Goal: Task Accomplishment & Management: Manage account settings

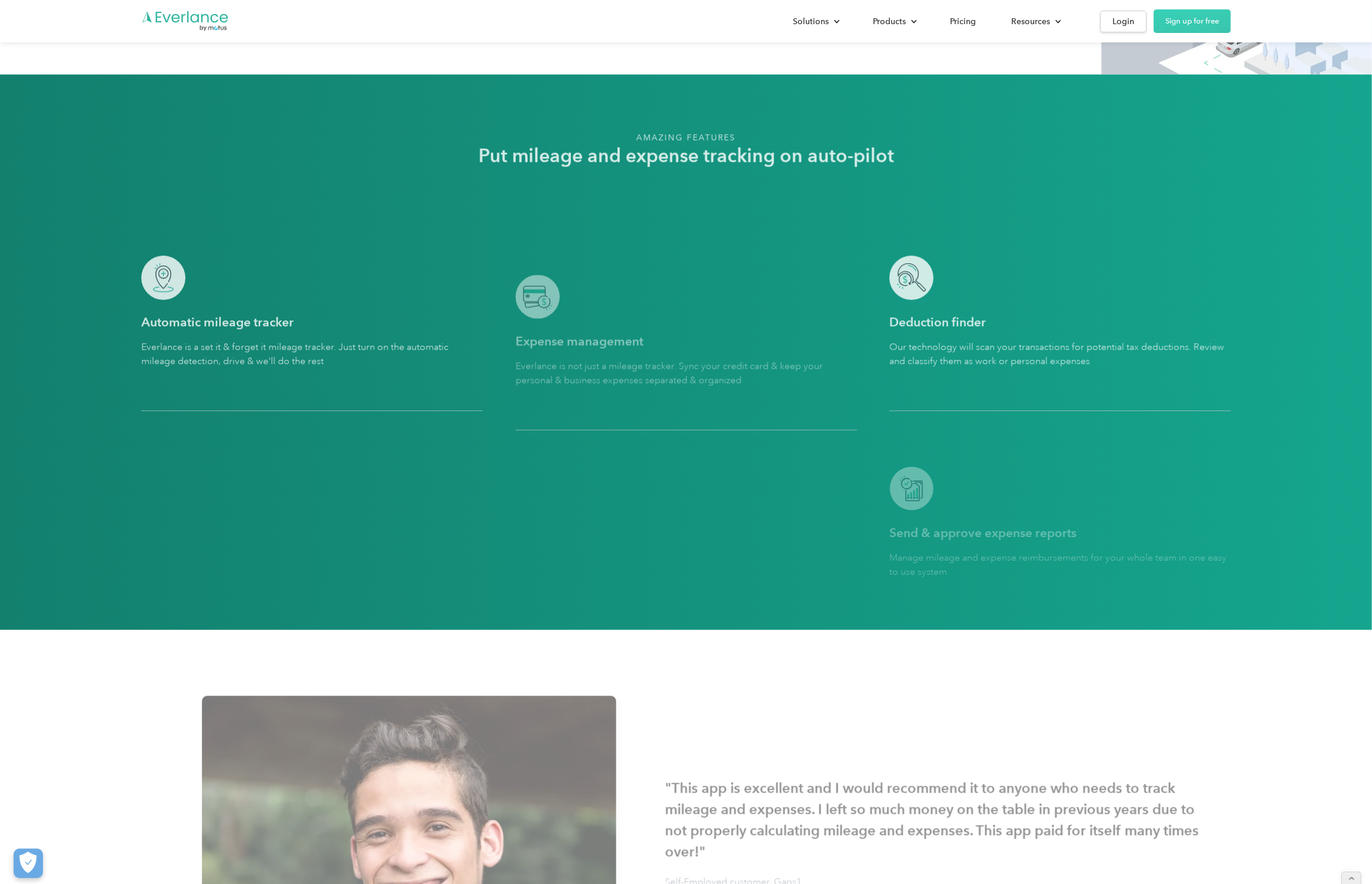
scroll to position [3142, 0]
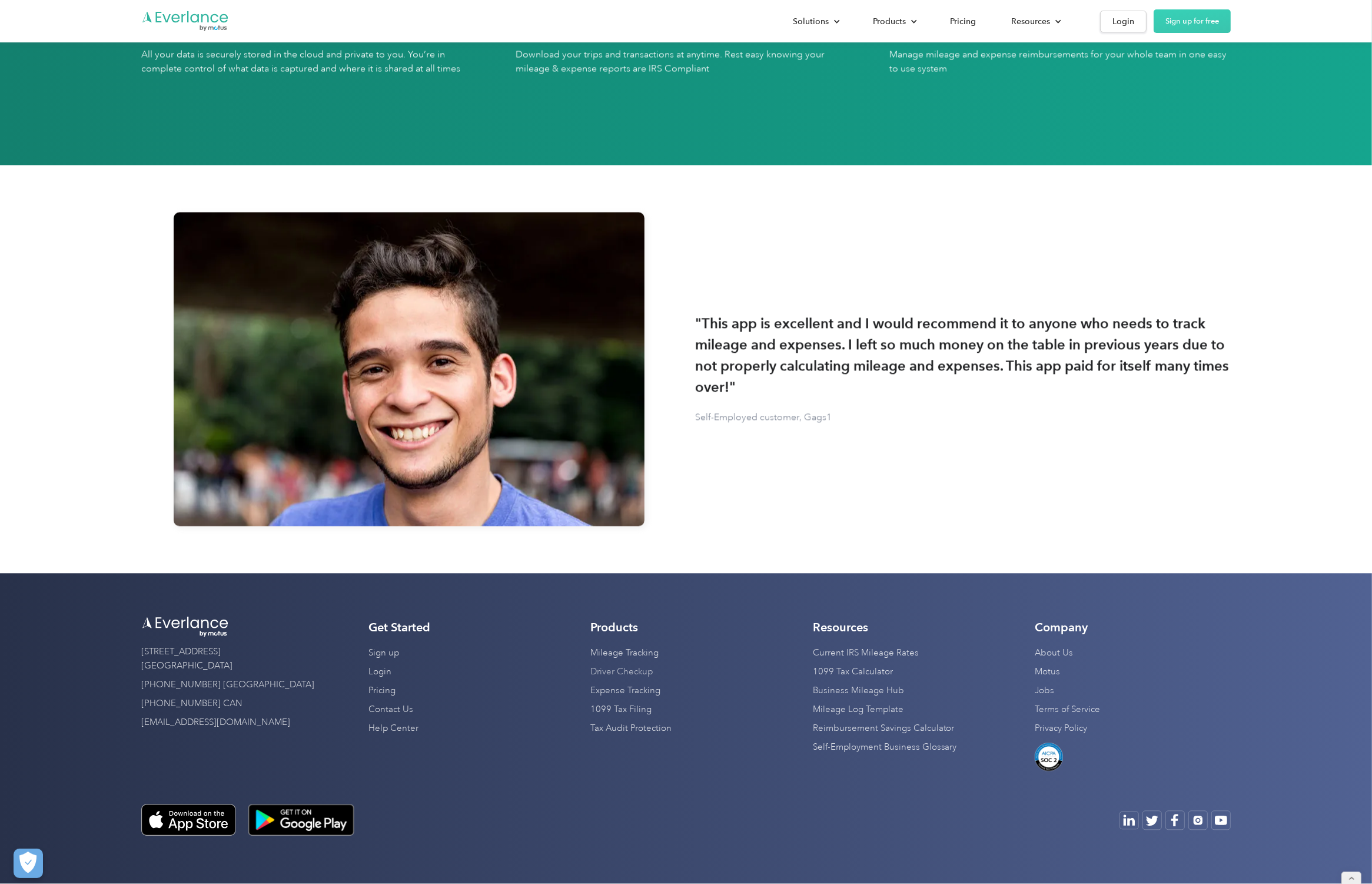
click at [621, 671] on link "Driver Checkup" at bounding box center [622, 671] width 62 height 18
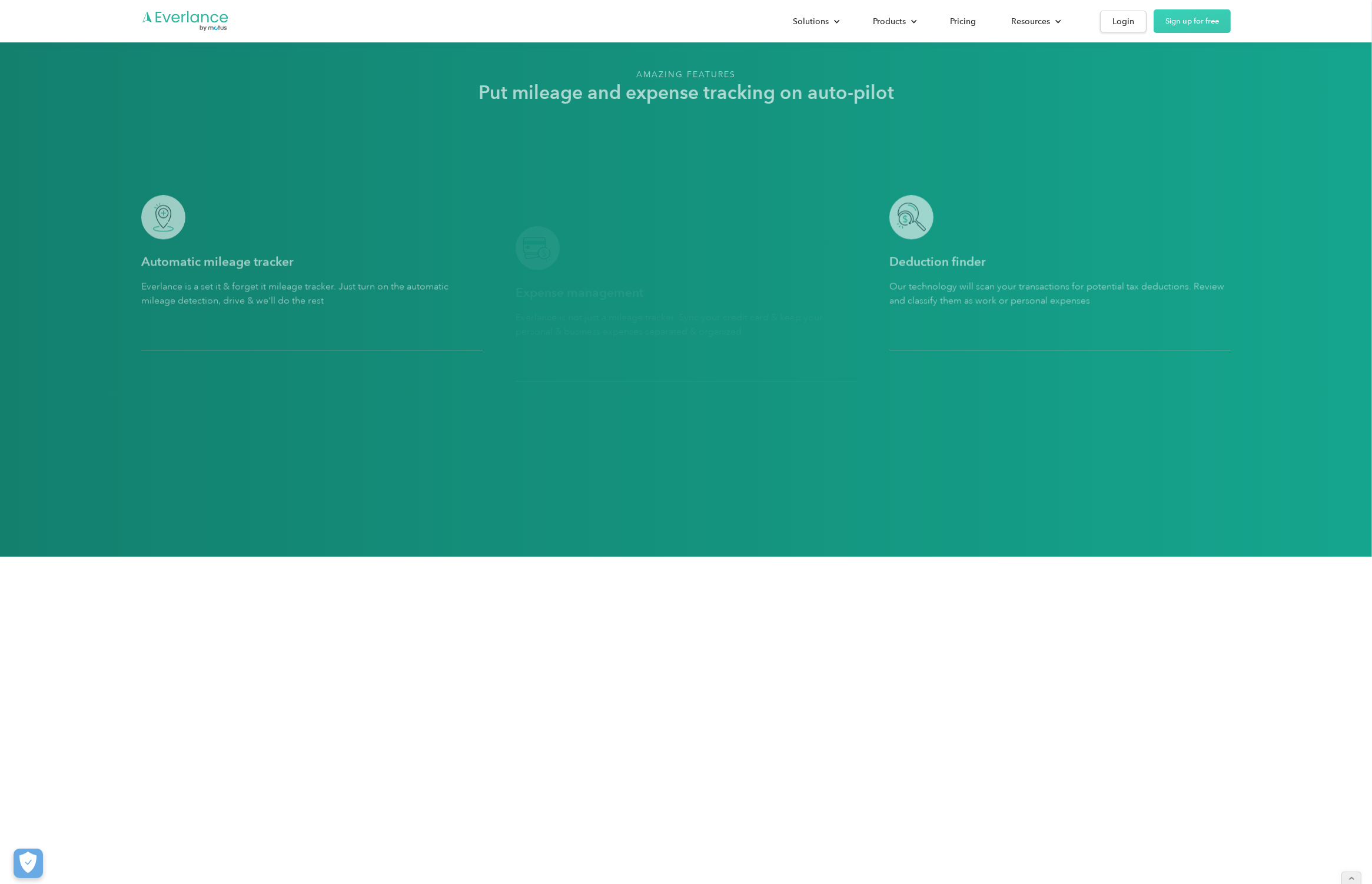
scroll to position [3142, 0]
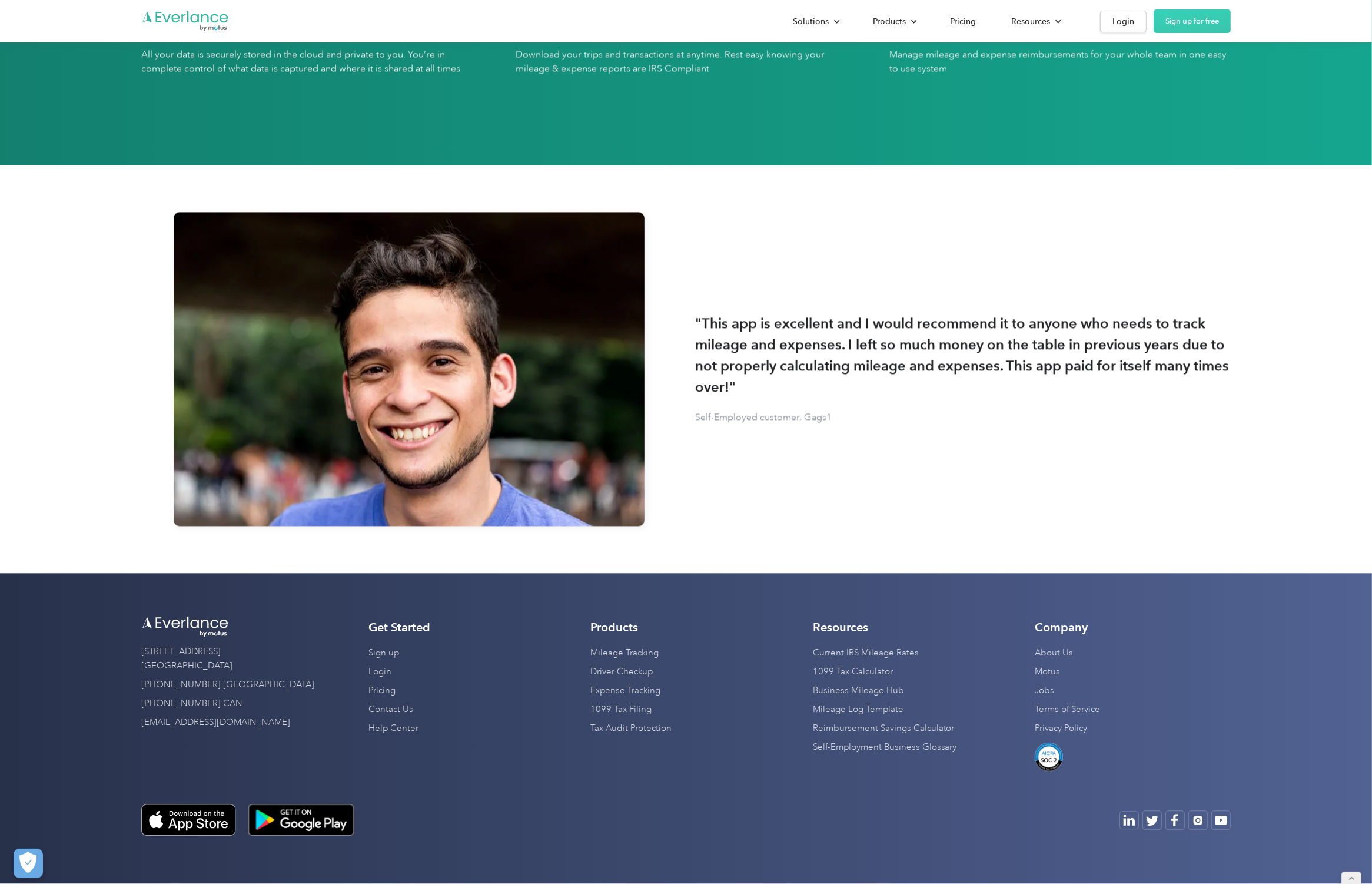
click at [692, 779] on div "595 Pacific Ave, 4th Fl San Francisco, CA 94133 (872) 814-6308 USA (877) 704-26…" at bounding box center [686, 728] width 1089 height 216
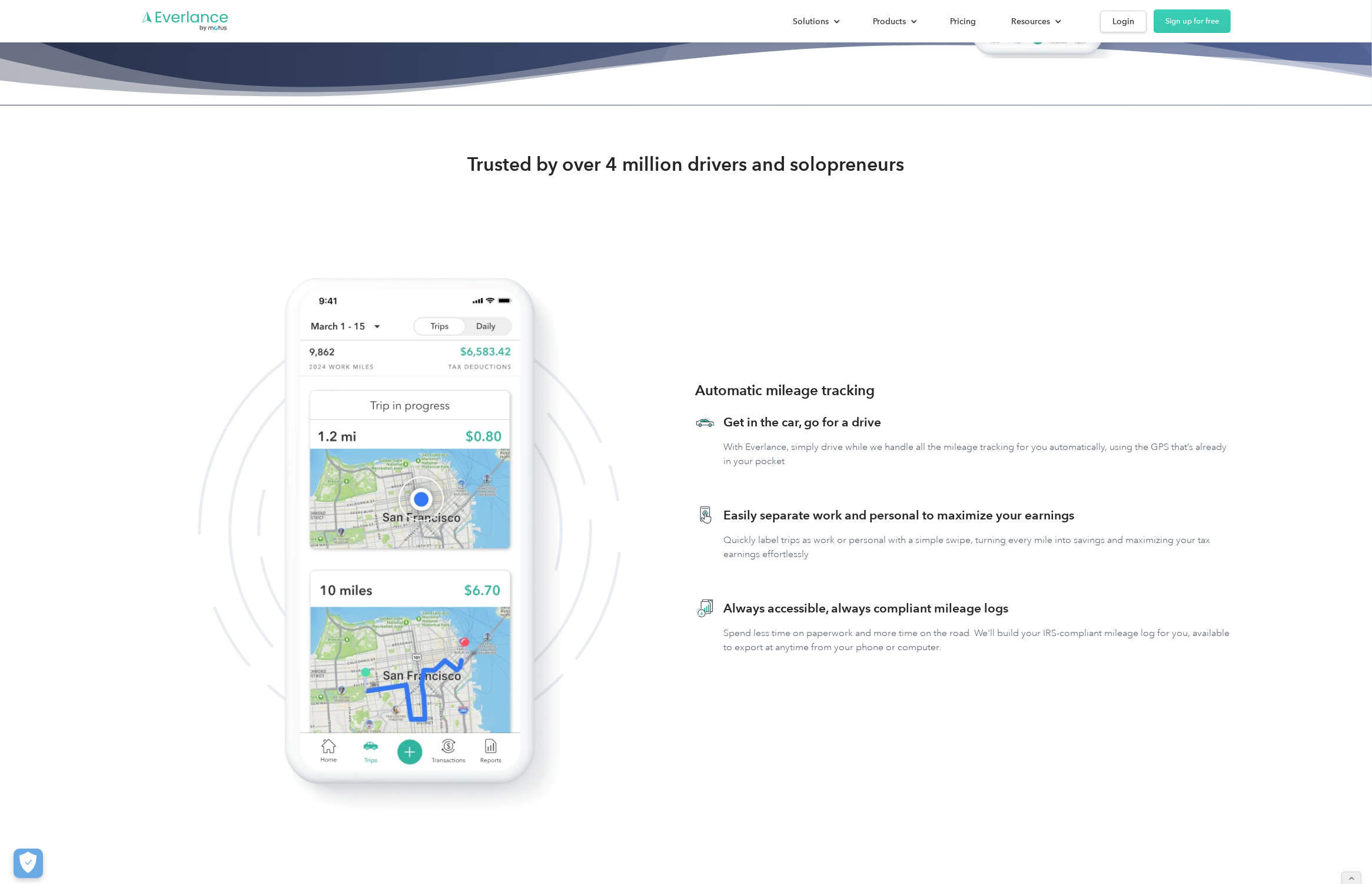
scroll to position [0, 0]
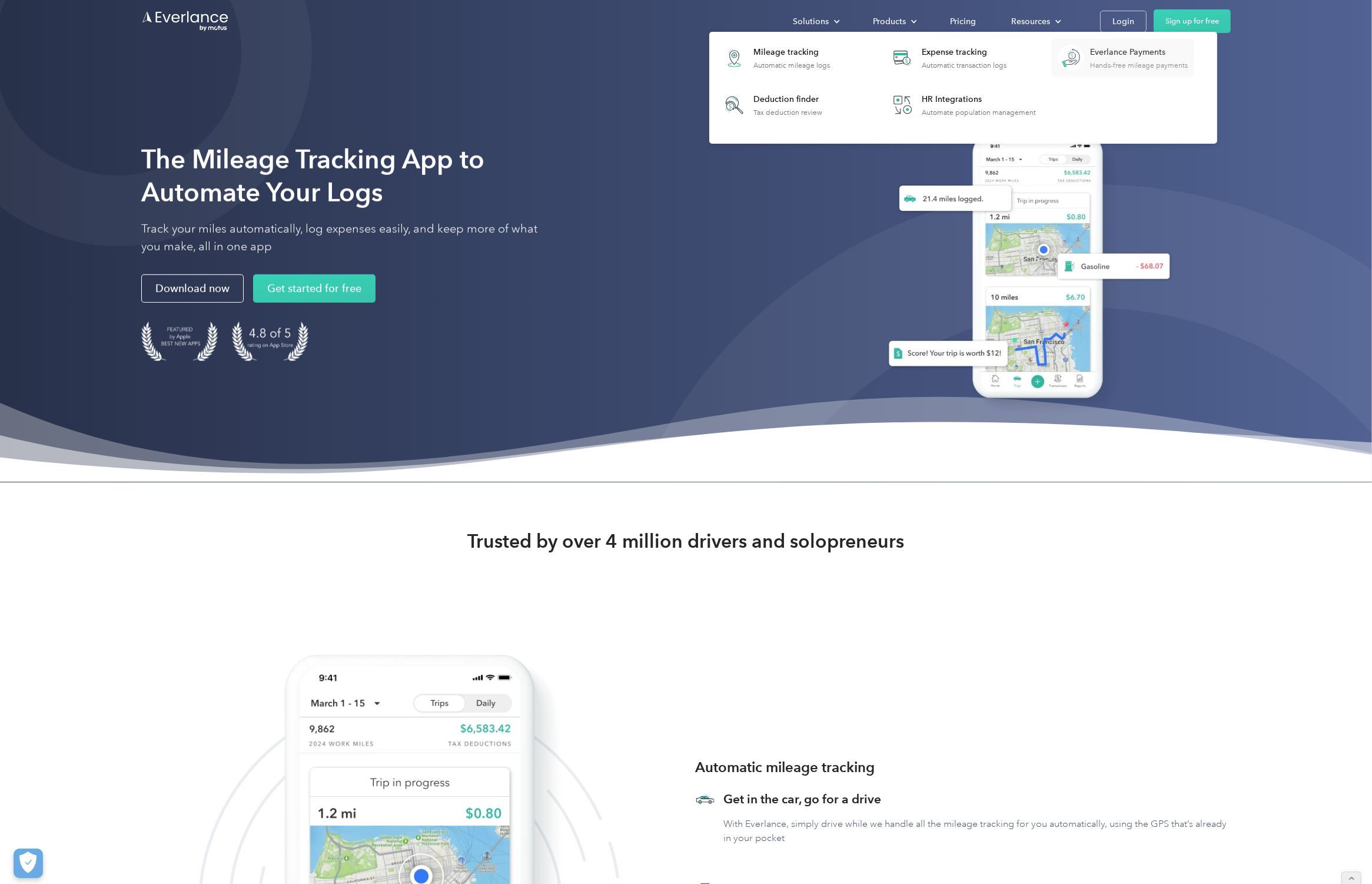
click at [1111, 62] on div "Hands-free mileage payments" at bounding box center [1139, 65] width 98 height 8
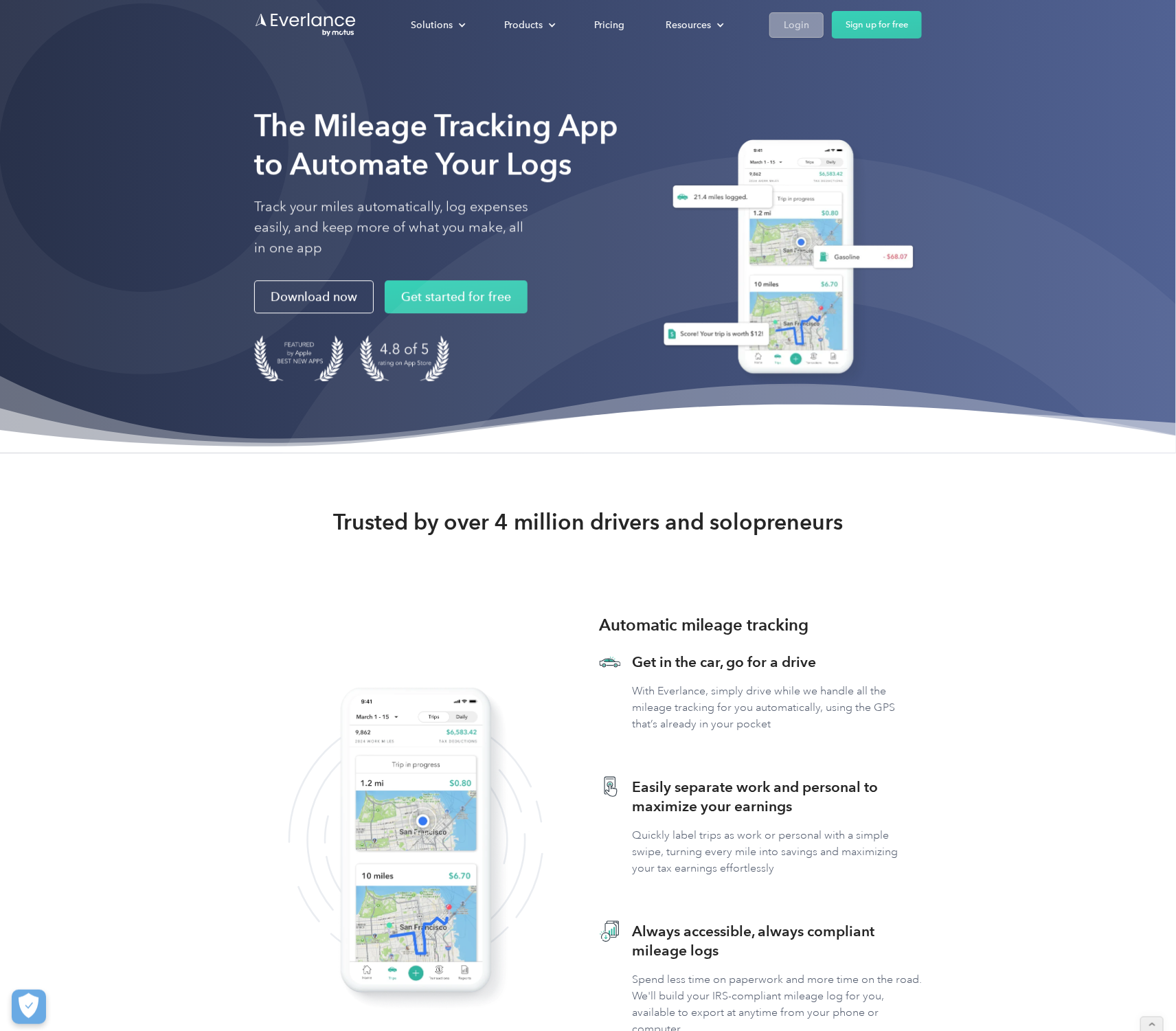
click at [794, 22] on div "Login" at bounding box center [796, 24] width 25 height 17
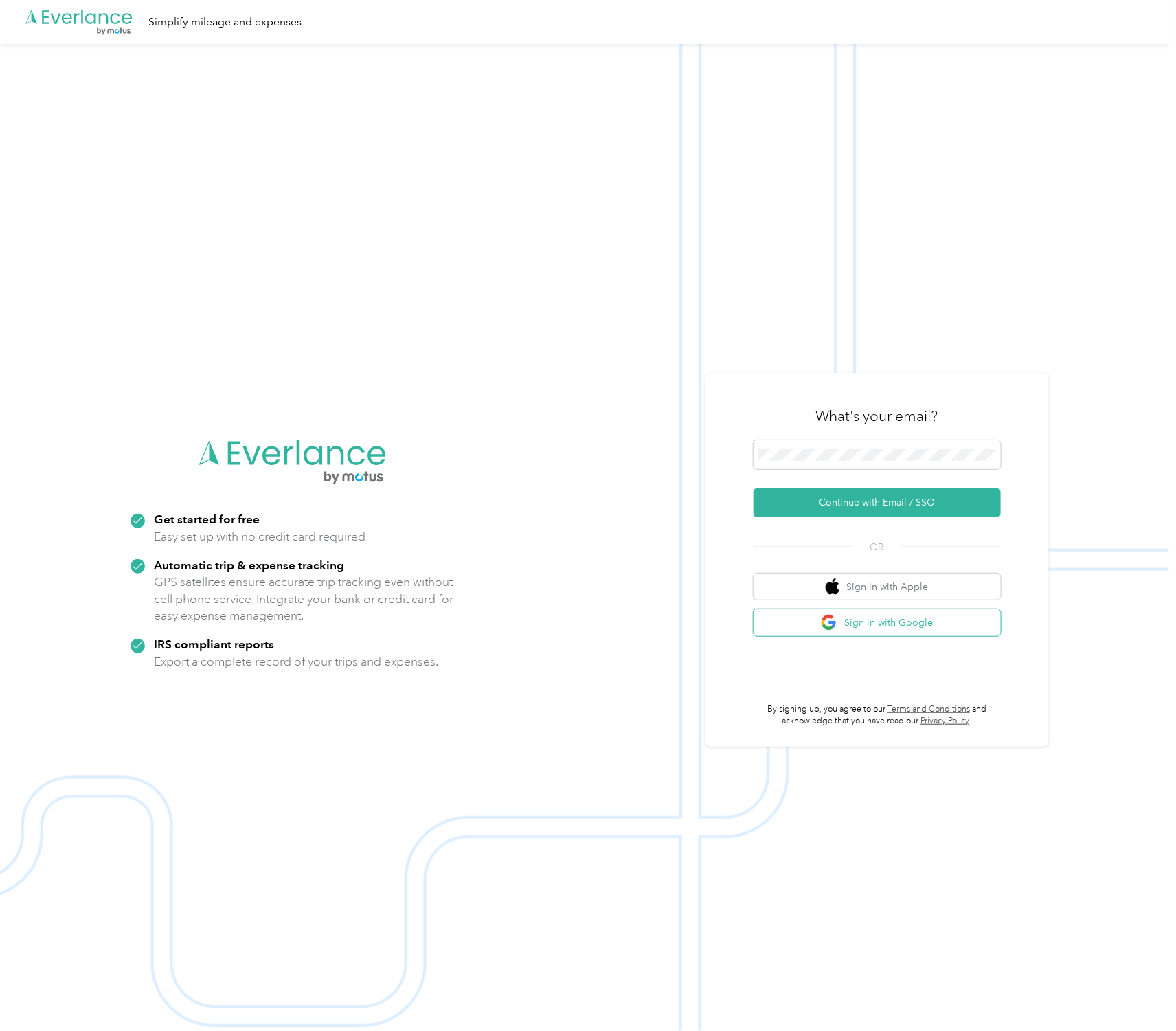
click at [872, 628] on button "Sign in with Google" at bounding box center [877, 622] width 247 height 27
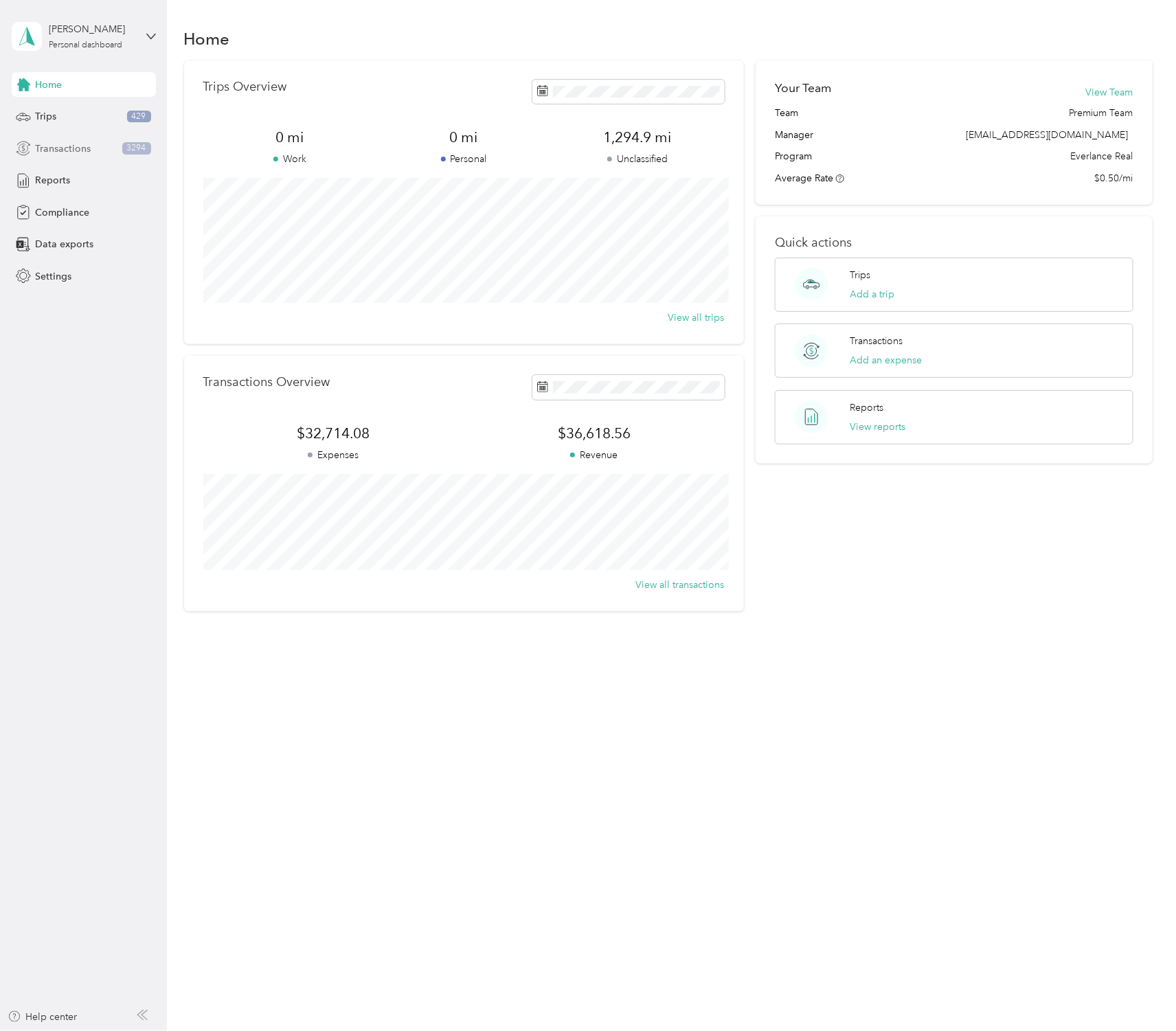
click at [89, 146] on span "Transactions" at bounding box center [64, 149] width 56 height 14
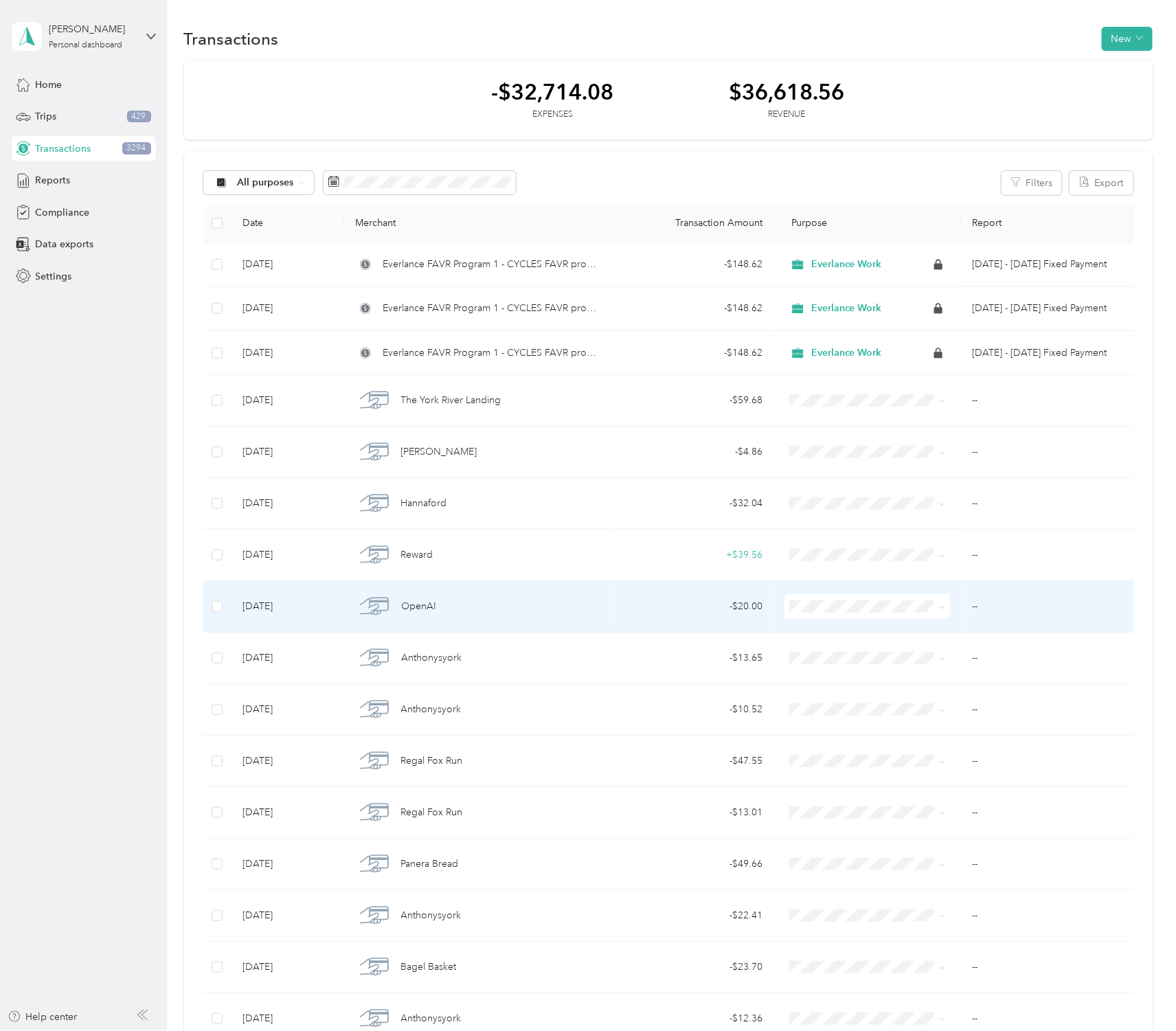
click at [849, 656] on span "Everlance Team" at bounding box center [880, 653] width 122 height 14
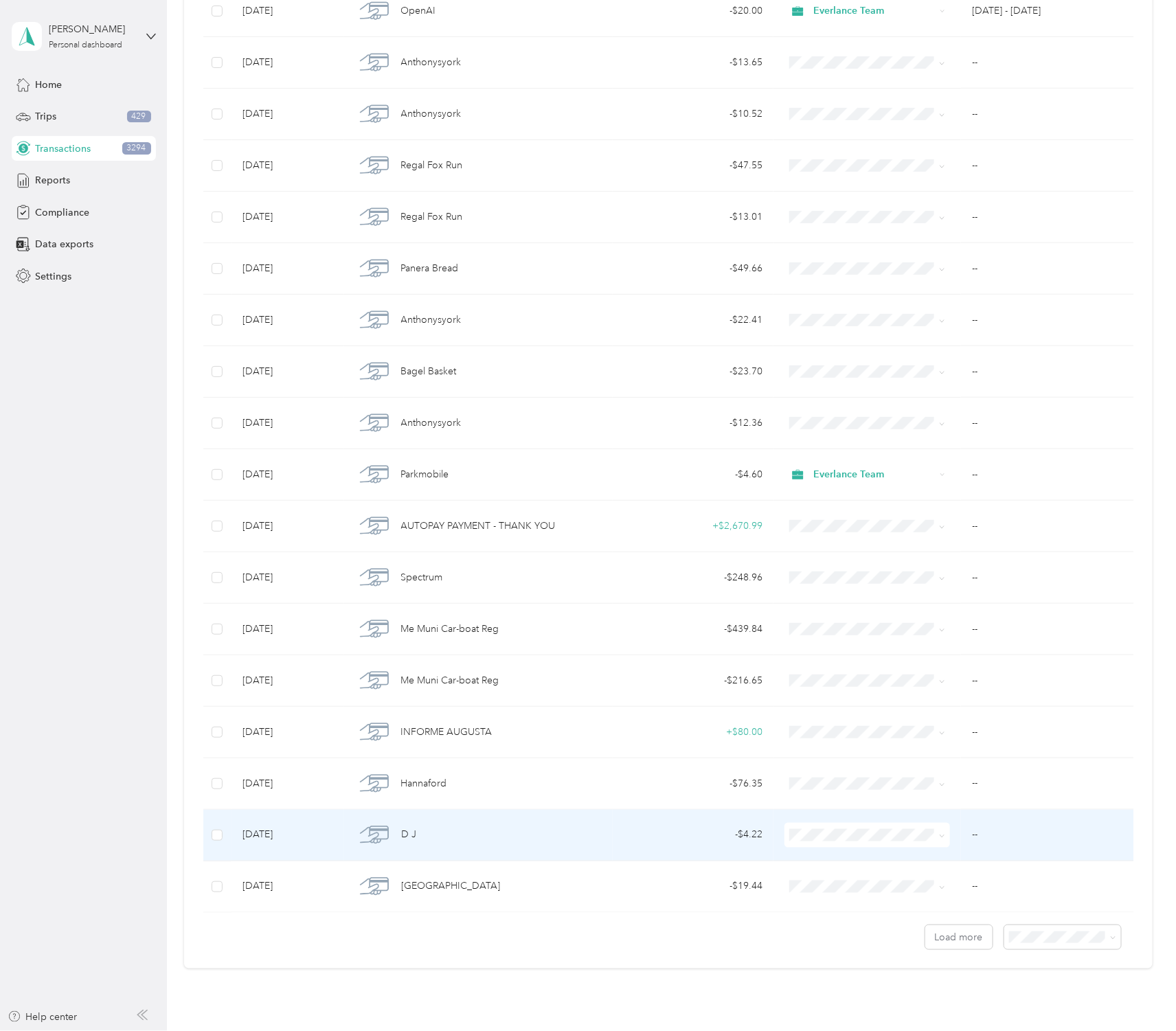
scroll to position [610, 0]
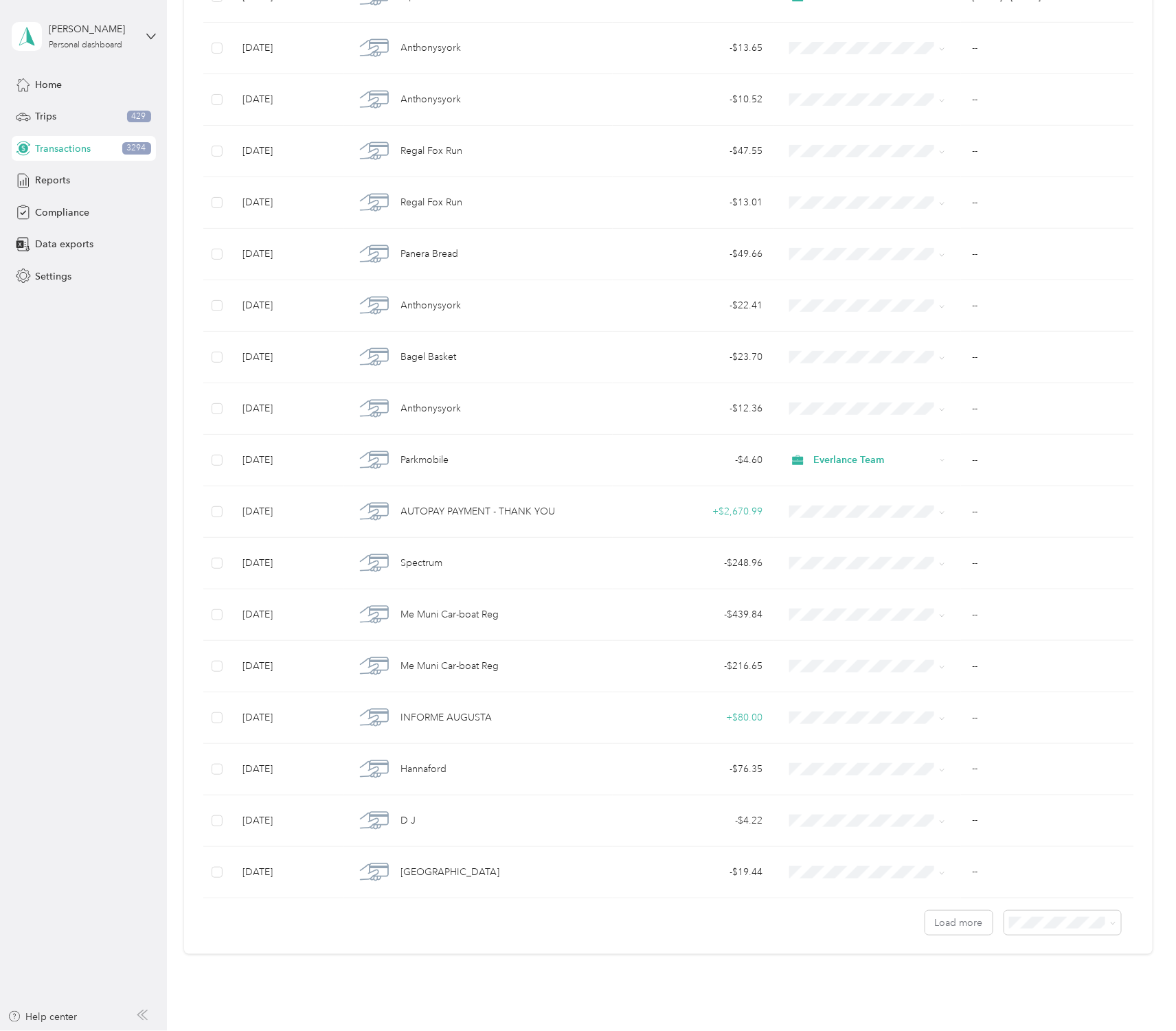
click at [1056, 999] on div "100 per load" at bounding box center [1070, 997] width 98 height 14
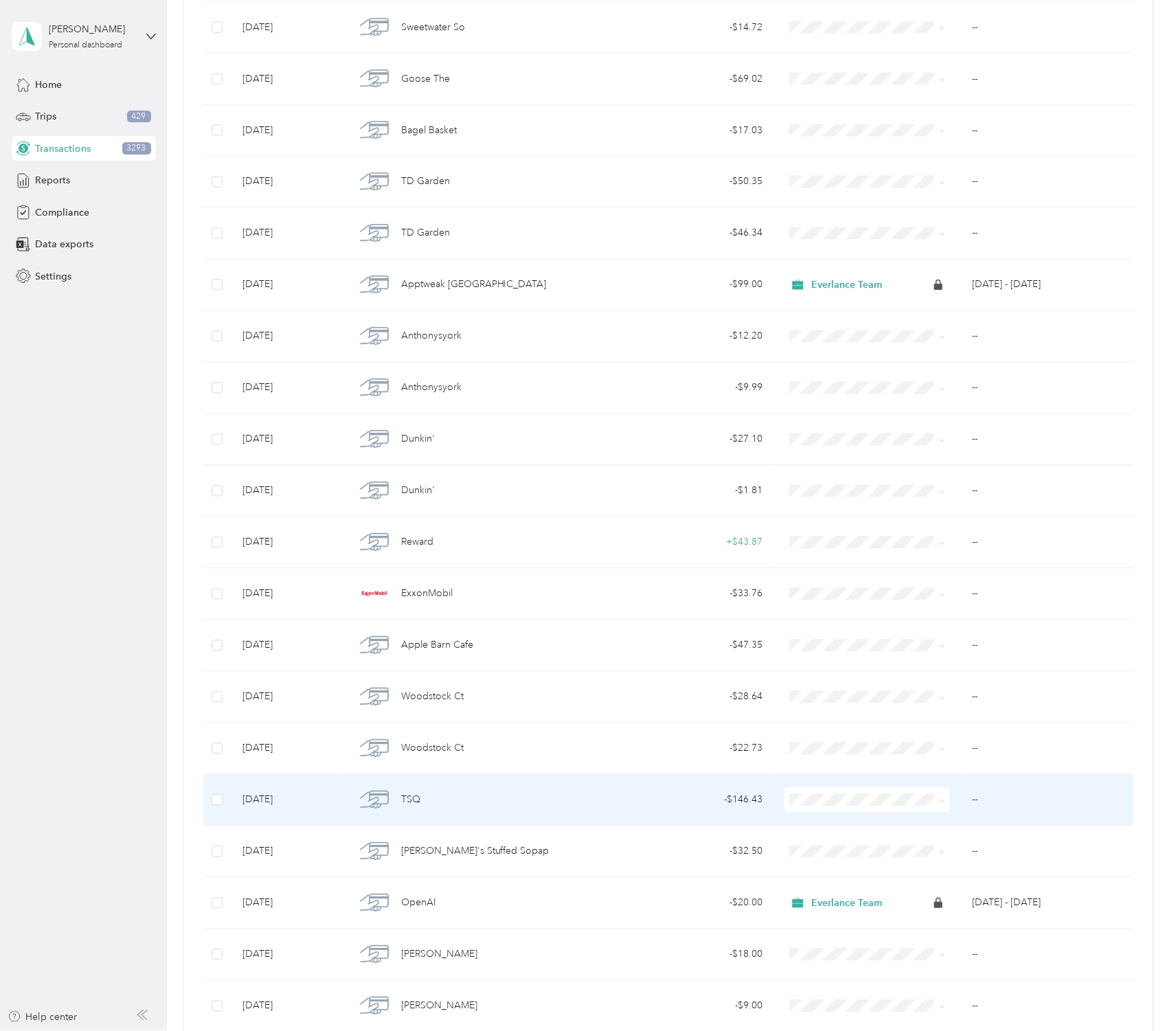
scroll to position [3369, 0]
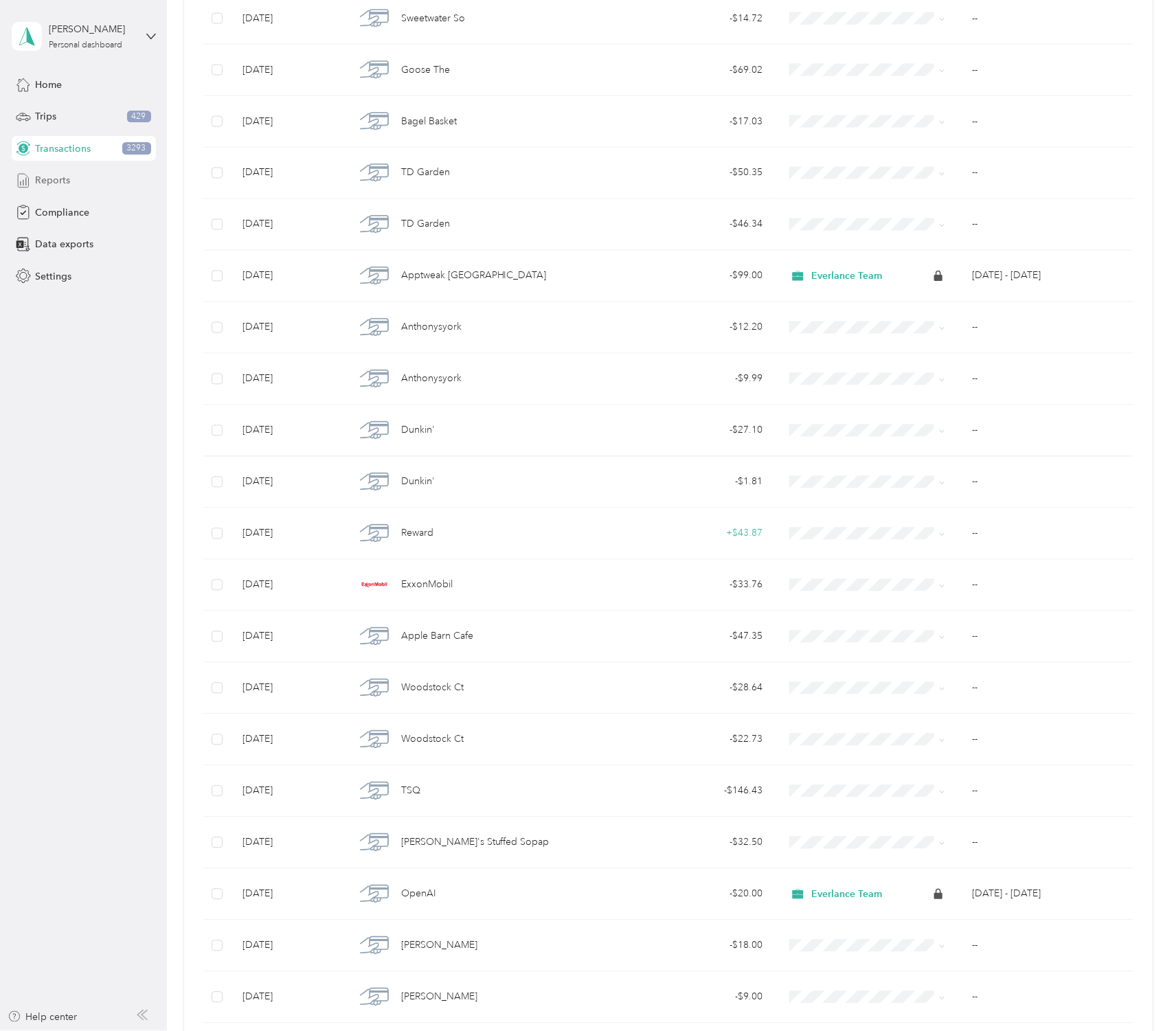
click at [97, 182] on div "Reports" at bounding box center [84, 181] width 145 height 25
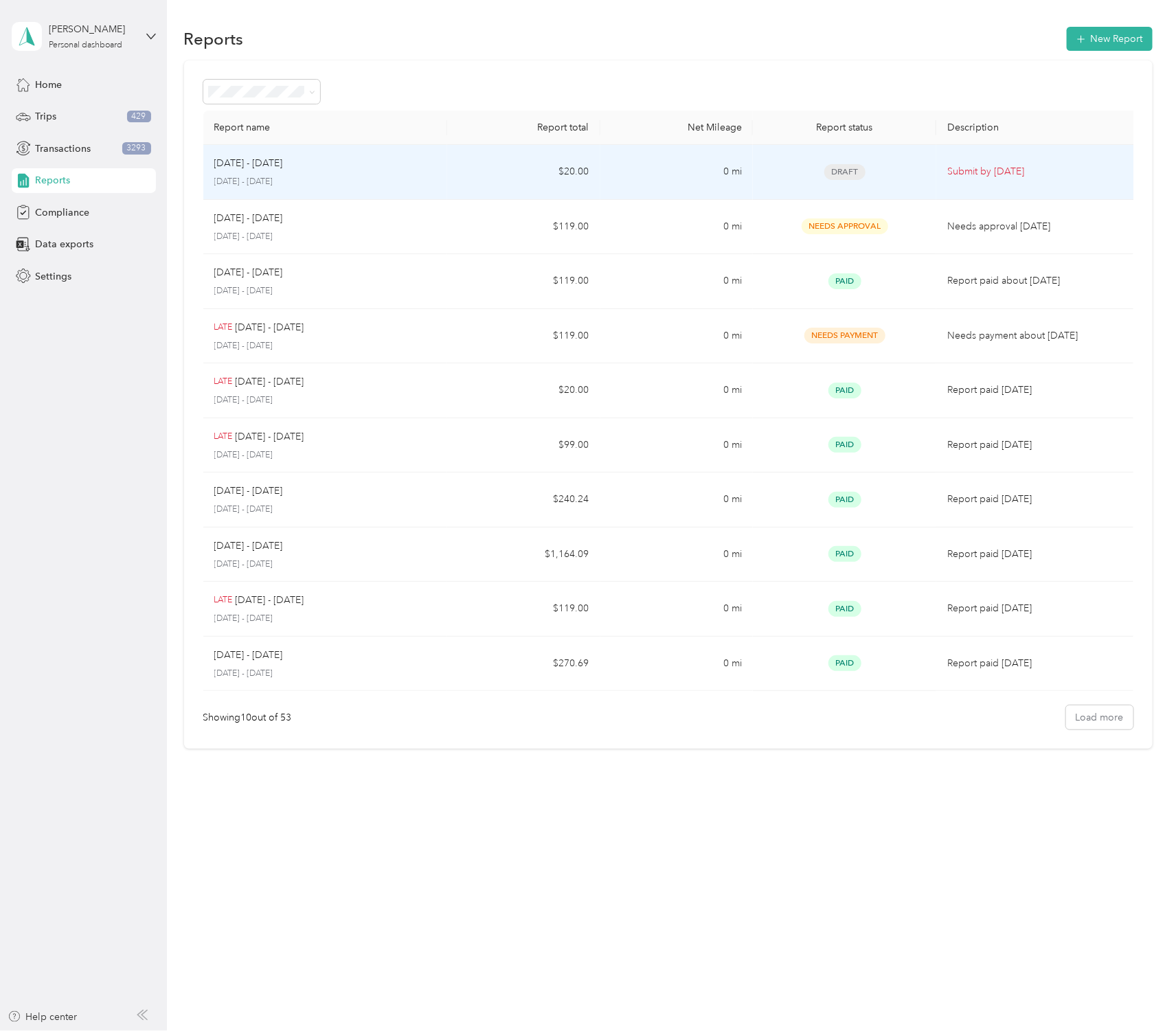
click at [274, 169] on p "[DATE] - [DATE]" at bounding box center [249, 163] width 68 height 15
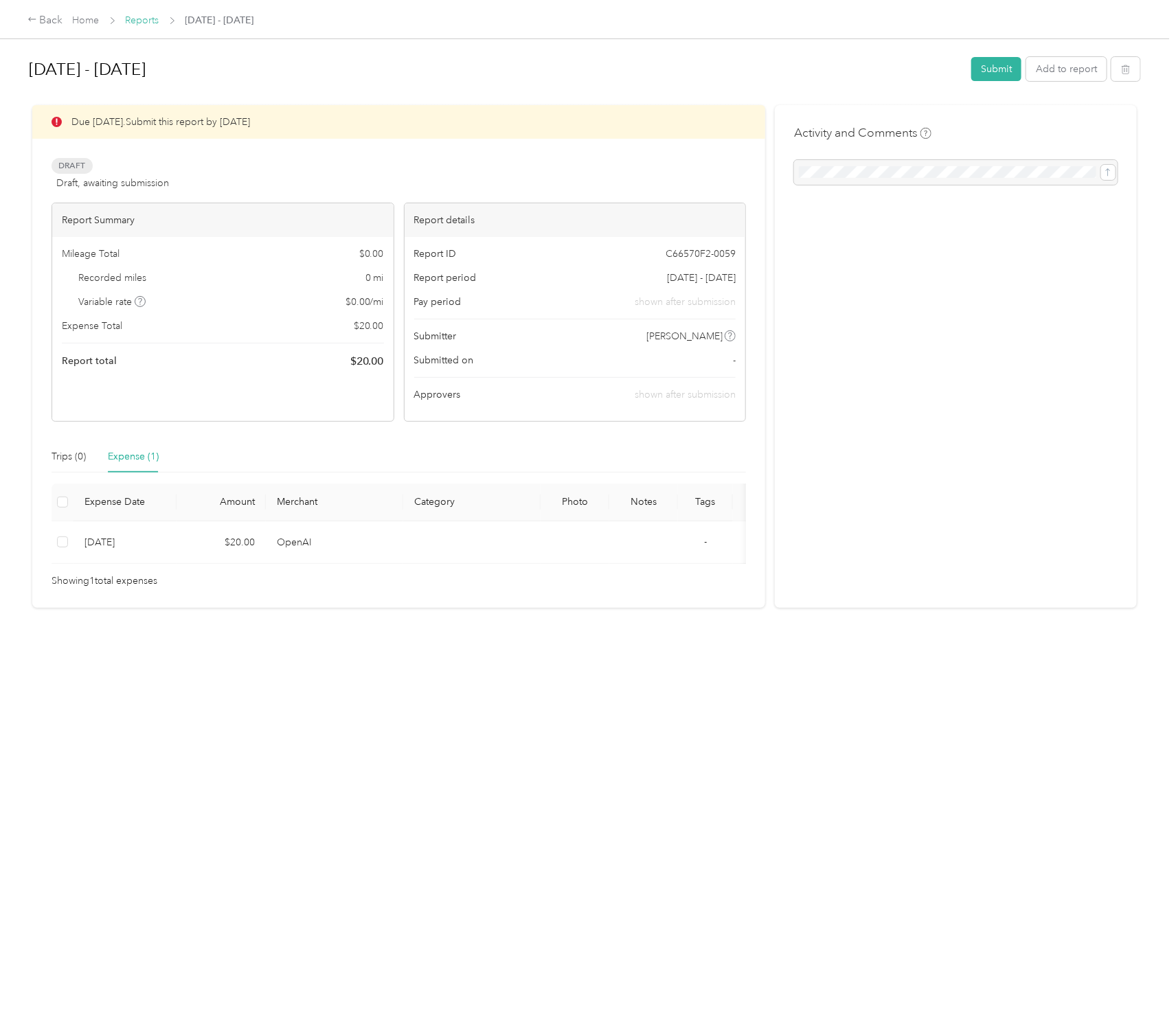
click at [142, 23] on link "Reports" at bounding box center [142, 20] width 33 height 12
